Goal: Book appointment/travel/reservation

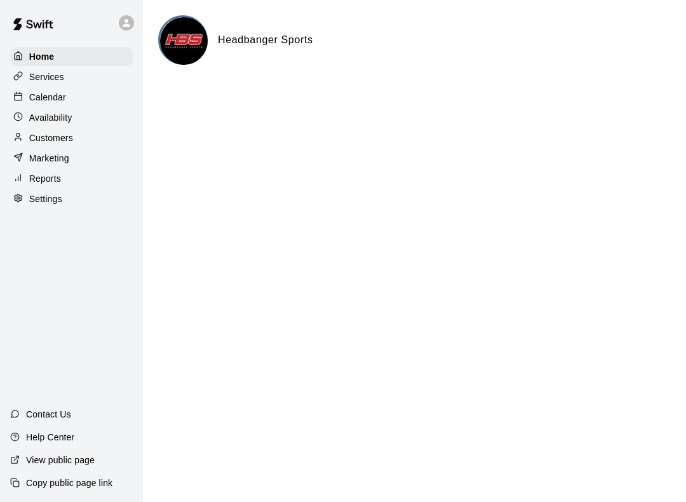
click at [86, 103] on div "Calendar" at bounding box center [71, 97] width 123 height 19
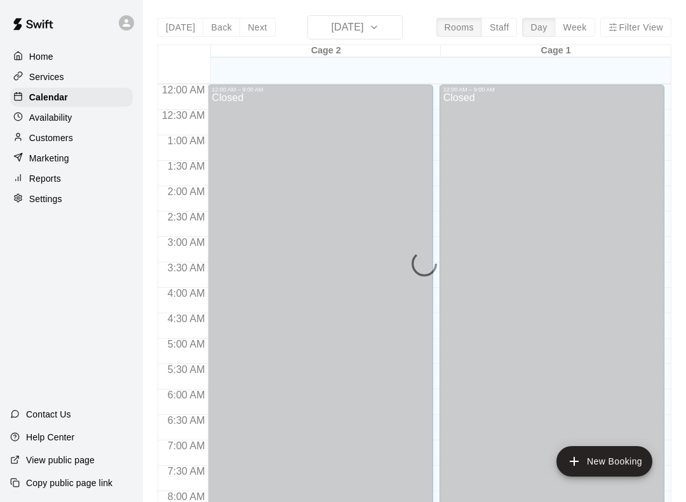
scroll to position [738, 0]
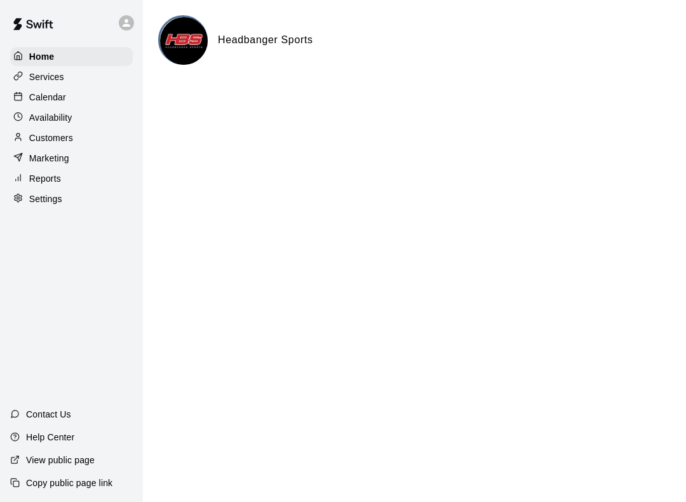
click at [73, 92] on div "Calendar" at bounding box center [71, 97] width 123 height 19
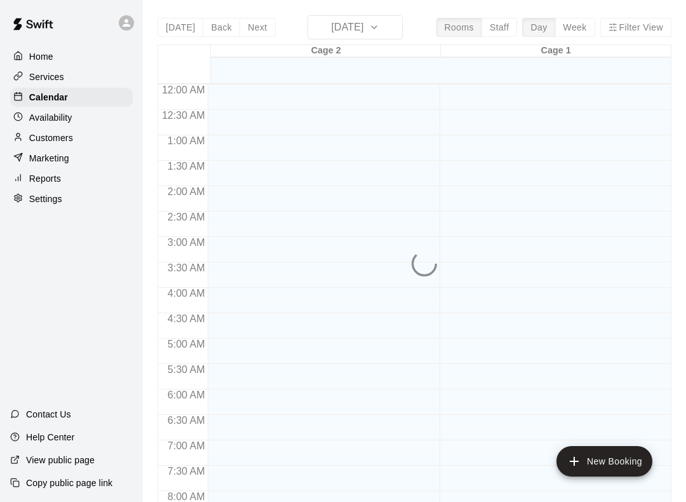
scroll to position [738, 0]
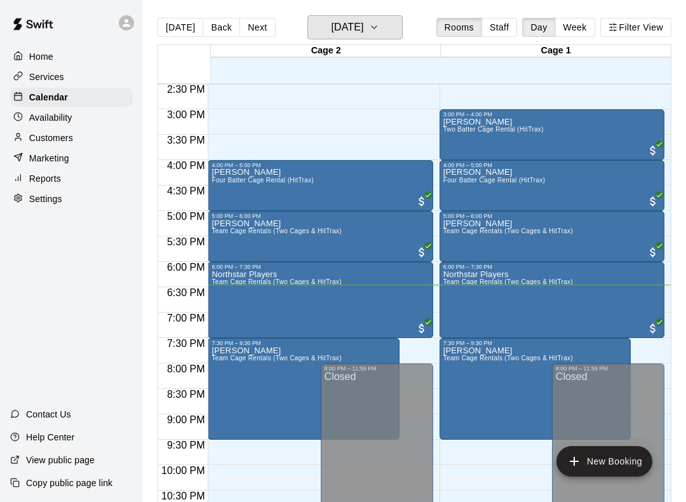
click at [363, 22] on h6 "[DATE]" at bounding box center [347, 27] width 32 height 18
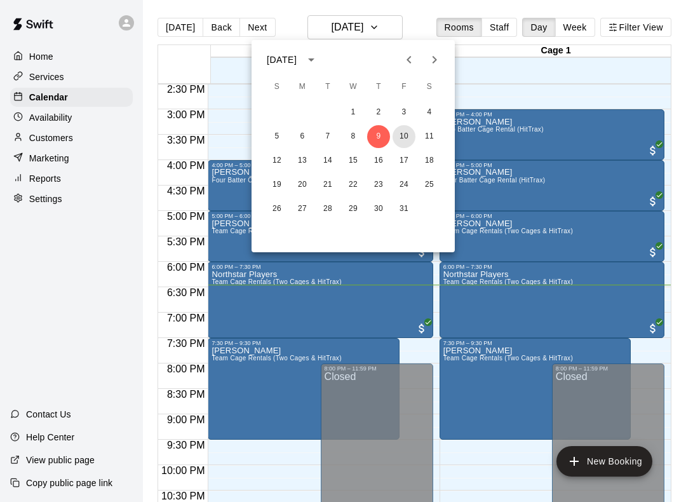
click at [399, 137] on button "10" at bounding box center [404, 136] width 23 height 23
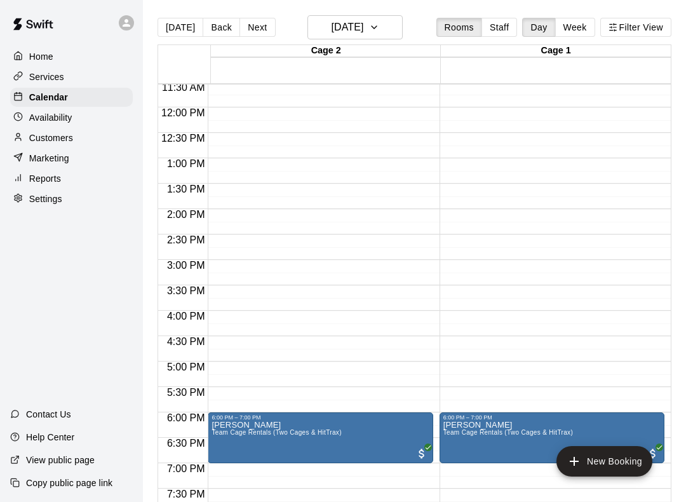
click at [355, 48] on div "Cage 2" at bounding box center [326, 51] width 230 height 12
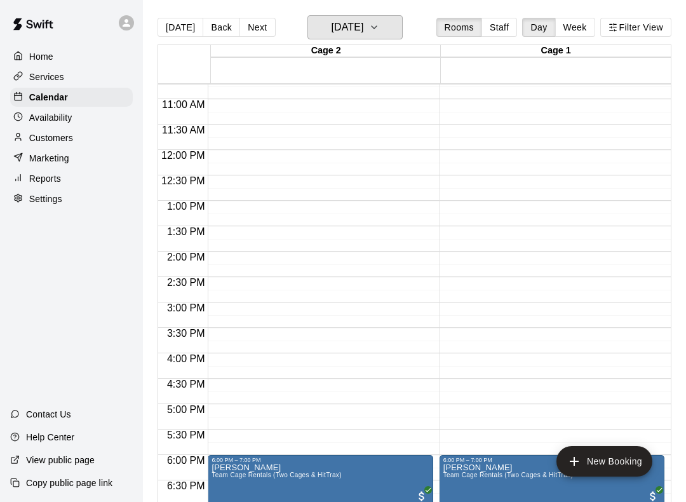
click at [379, 20] on icon "button" at bounding box center [374, 27] width 10 height 15
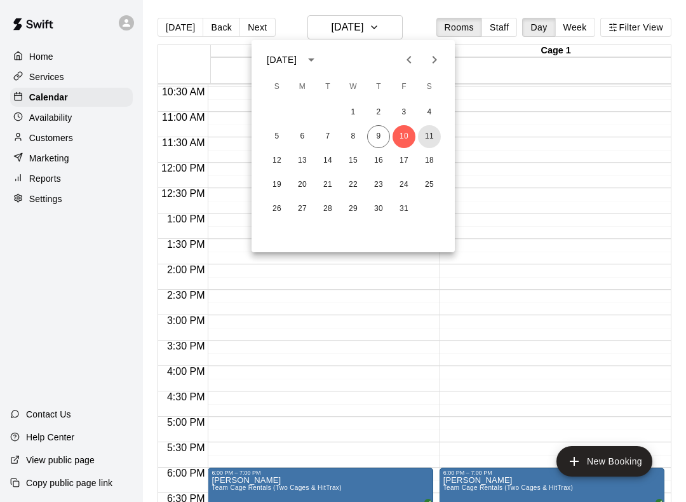
click at [433, 129] on button "11" at bounding box center [429, 136] width 23 height 23
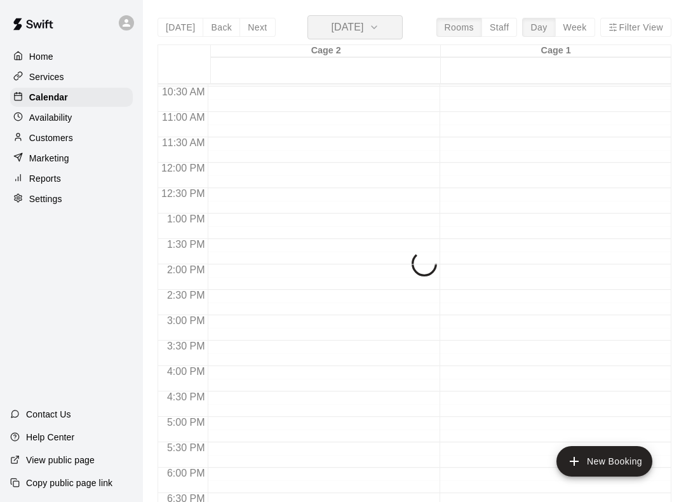
scroll to position [530, 0]
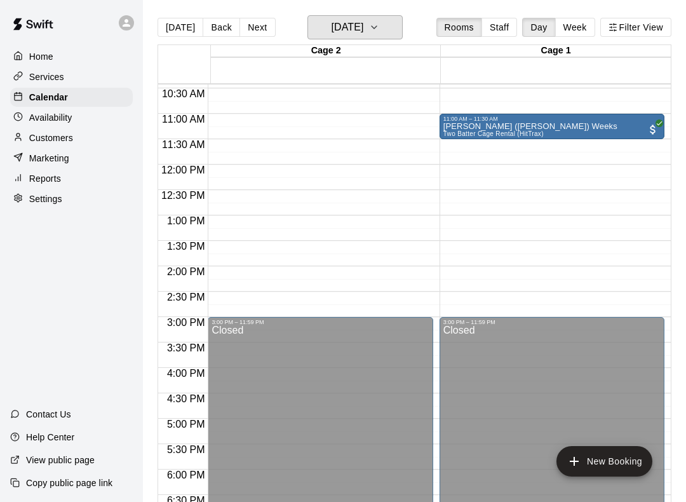
click at [363, 33] on h6 "Saturday Oct 11" at bounding box center [347, 27] width 32 height 18
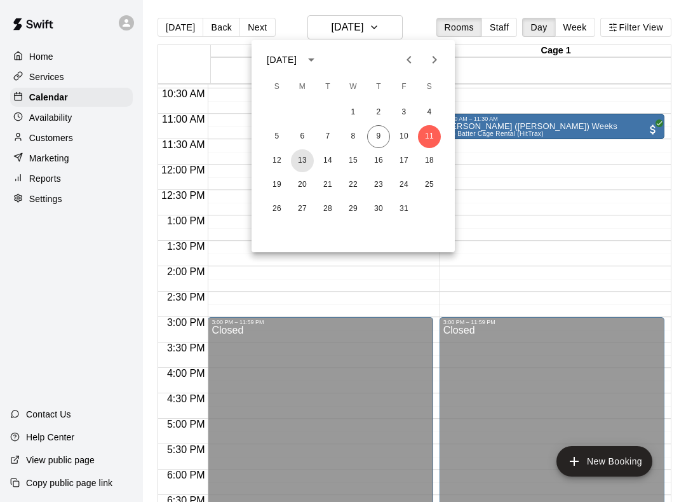
click at [306, 154] on button "13" at bounding box center [302, 160] width 23 height 23
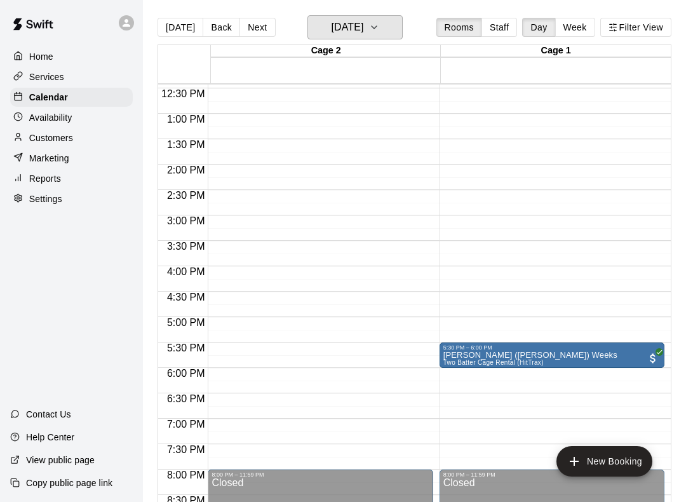
scroll to position [633, 0]
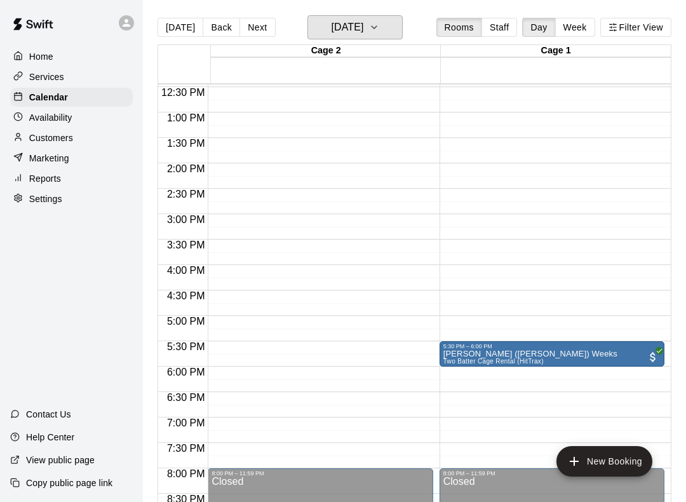
click at [379, 23] on icon "button" at bounding box center [374, 27] width 10 height 15
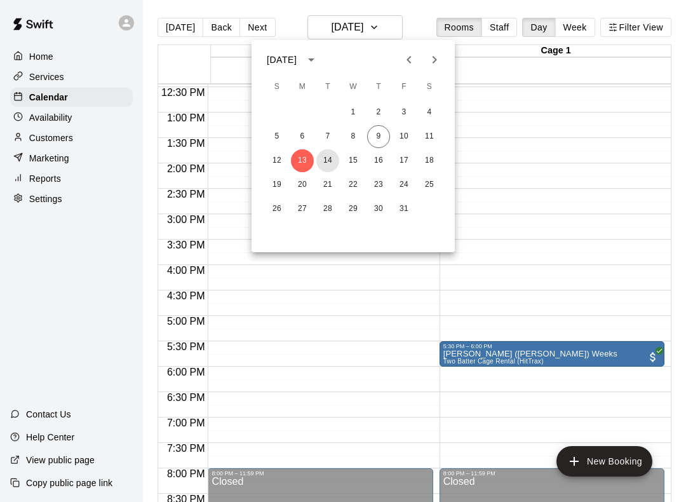
click at [326, 159] on button "14" at bounding box center [327, 160] width 23 height 23
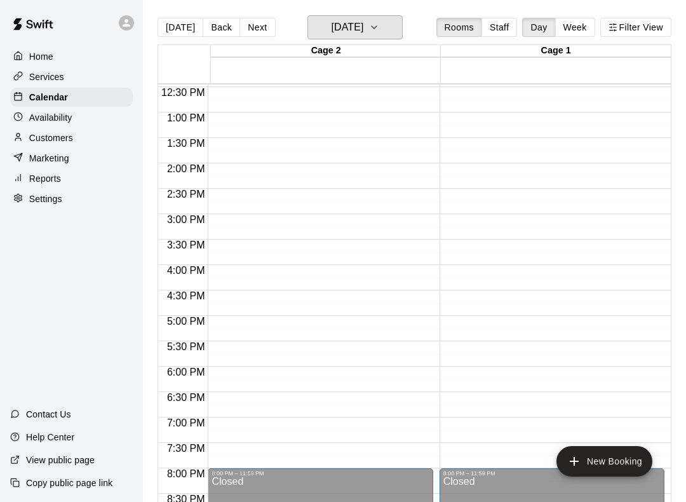
click at [382, 16] on button "Tuesday Oct 14" at bounding box center [355, 27] width 95 height 24
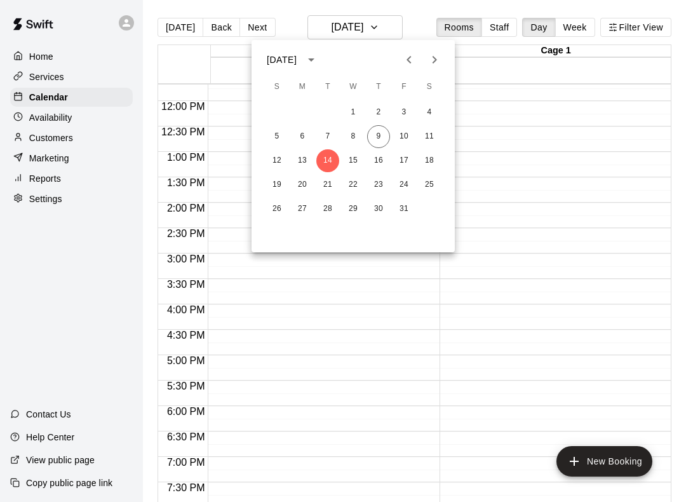
scroll to position [587, 0]
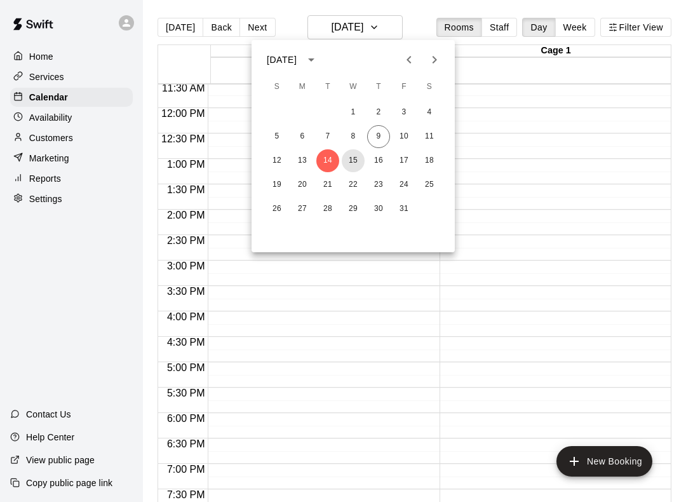
click at [348, 155] on button "15" at bounding box center [353, 160] width 23 height 23
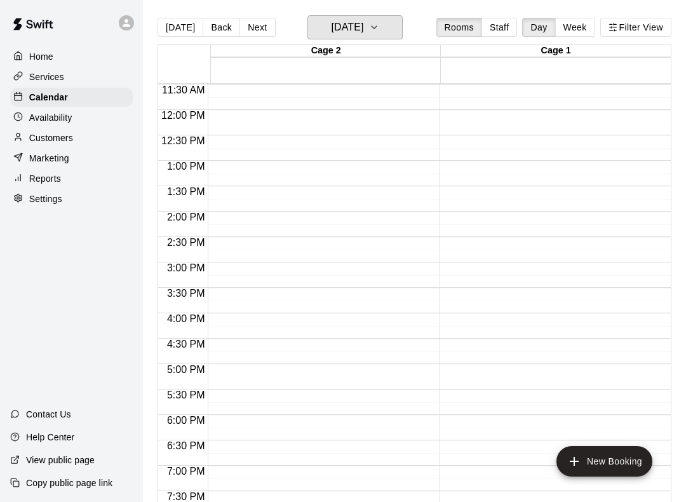
scroll to position [567, 0]
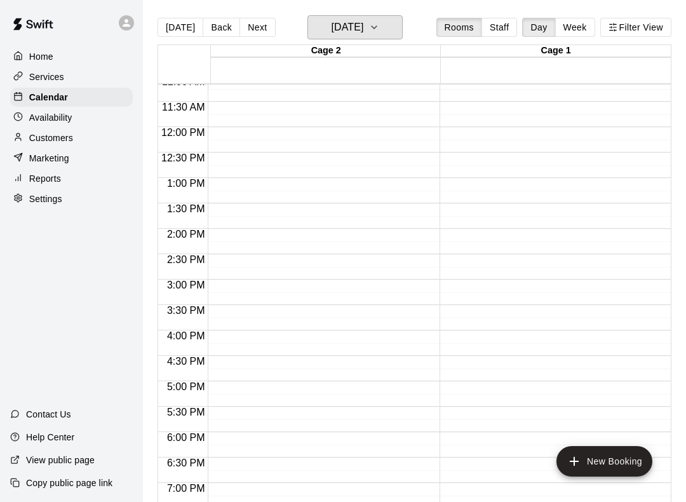
click at [363, 33] on h6 "Wednesday Oct 15" at bounding box center [347, 27] width 32 height 18
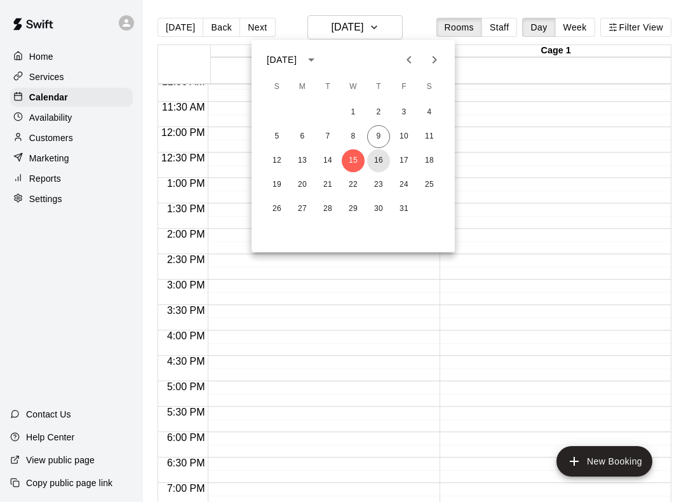
click at [386, 162] on button "16" at bounding box center [378, 160] width 23 height 23
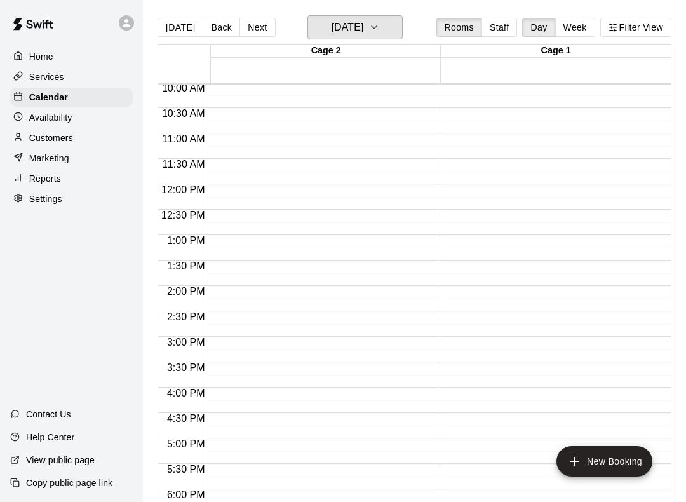
scroll to position [510, 0]
click at [363, 19] on h6 "Thursday Oct 16" at bounding box center [347, 27] width 32 height 18
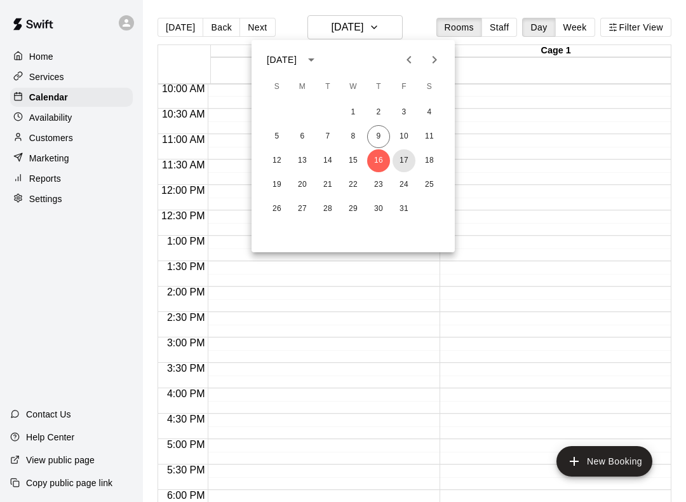
click at [405, 150] on button "17" at bounding box center [404, 160] width 23 height 23
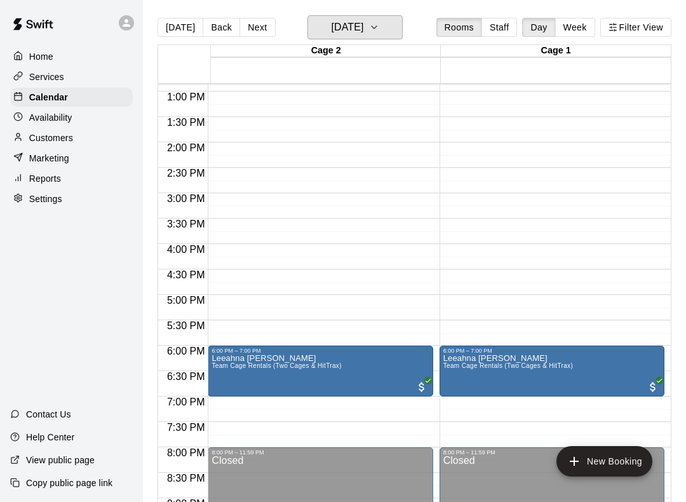
scroll to position [672, 0]
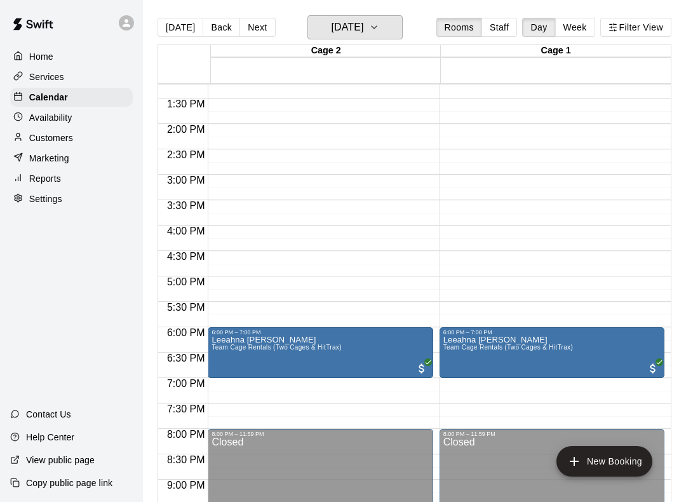
click at [363, 29] on h6 "Friday Oct 17" at bounding box center [347, 27] width 32 height 18
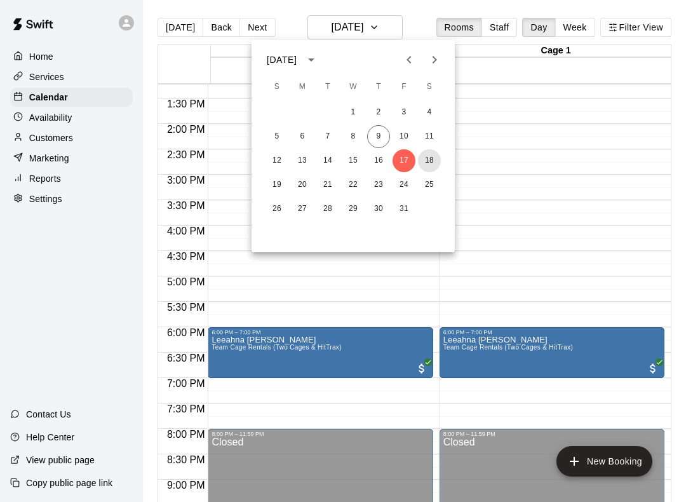
click at [436, 163] on button "18" at bounding box center [429, 160] width 23 height 23
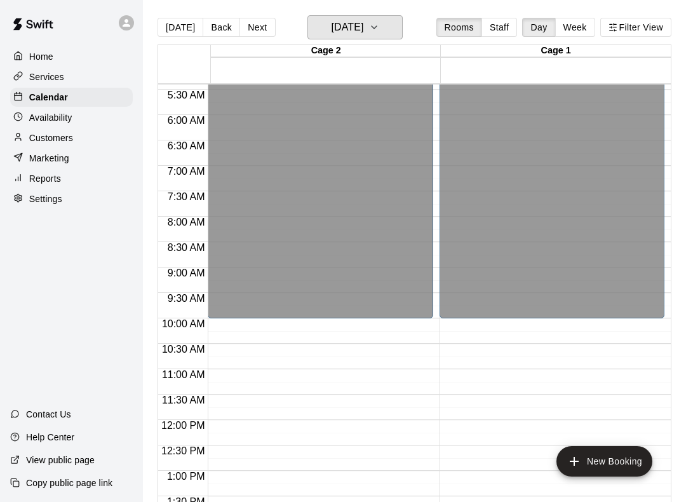
click at [386, 39] on button "Saturday Oct 18" at bounding box center [355, 27] width 95 height 24
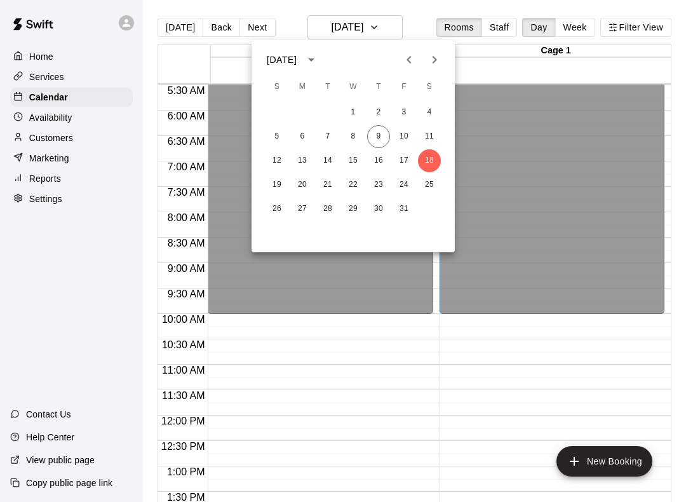
scroll to position [280, 0]
click at [377, 133] on button "9" at bounding box center [378, 136] width 23 height 23
